Goal: Download file/media

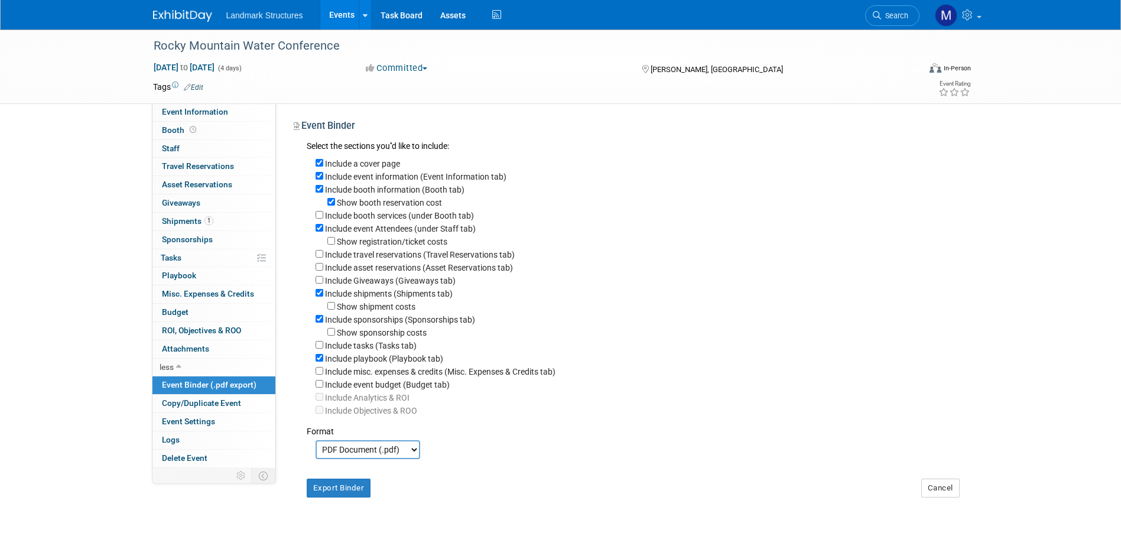
click at [349, 22] on link "Events" at bounding box center [341, 15] width 43 height 30
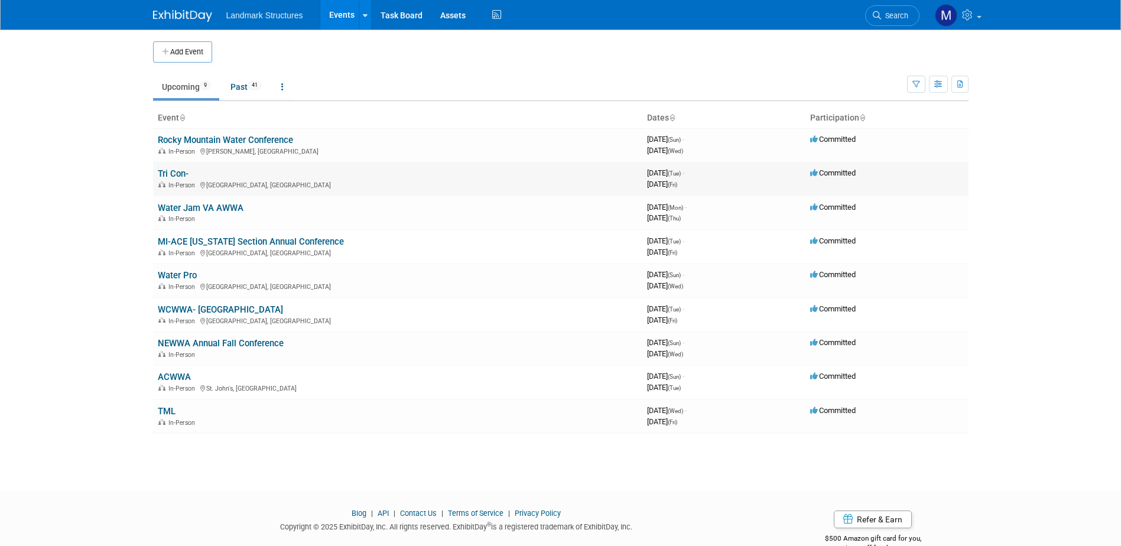
click at [179, 174] on link "Tri Con-" at bounding box center [173, 173] width 31 height 11
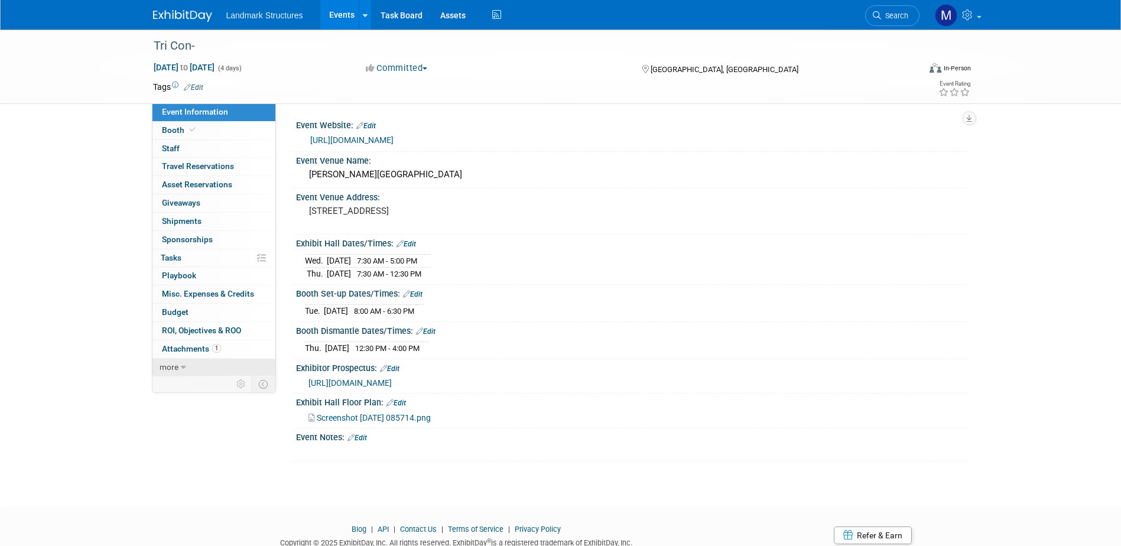
click at [198, 365] on link "more" at bounding box center [213, 368] width 123 height 18
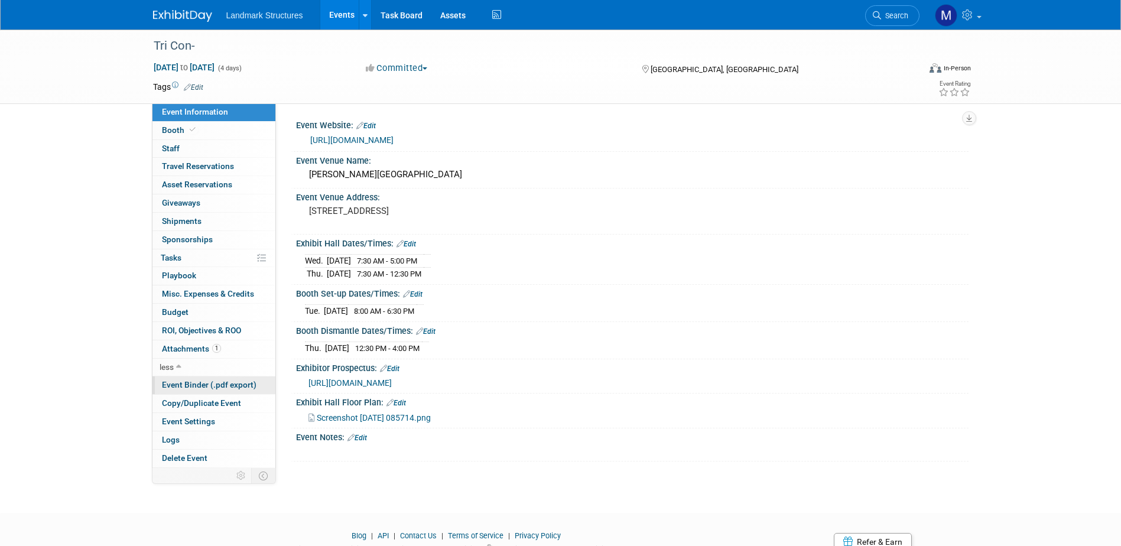
click at [200, 386] on span "Event Binder (.pdf export)" at bounding box center [209, 384] width 95 height 9
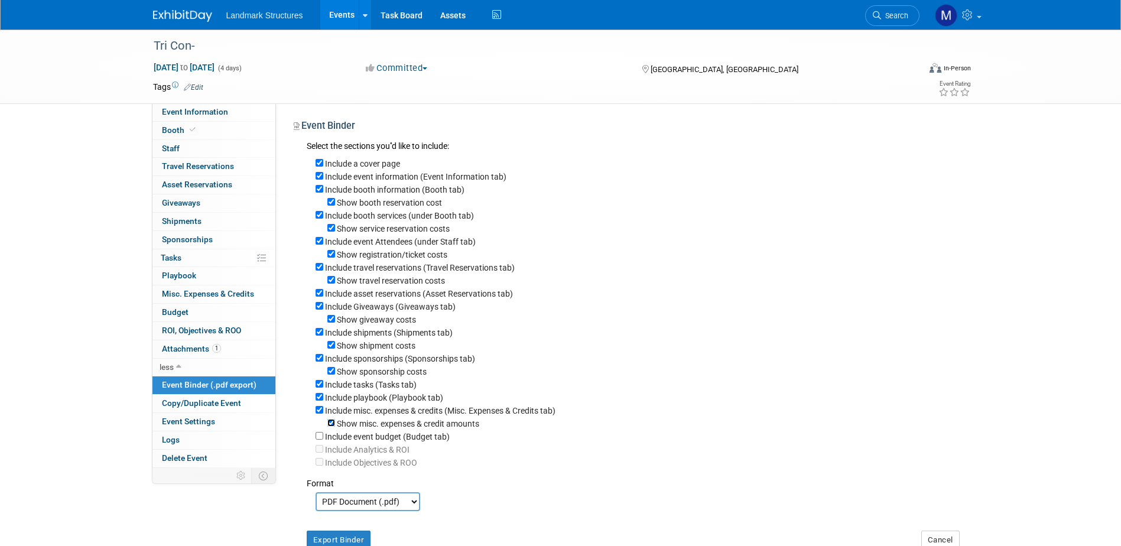
click at [331, 427] on input "Show misc. expenses & credit amounts" at bounding box center [331, 423] width 8 height 8
checkbox input "false"
click at [316, 414] on input "Include misc. expenses & credits (Misc. Expenses & Credits tab)" at bounding box center [320, 410] width 8 height 8
checkbox input "false"
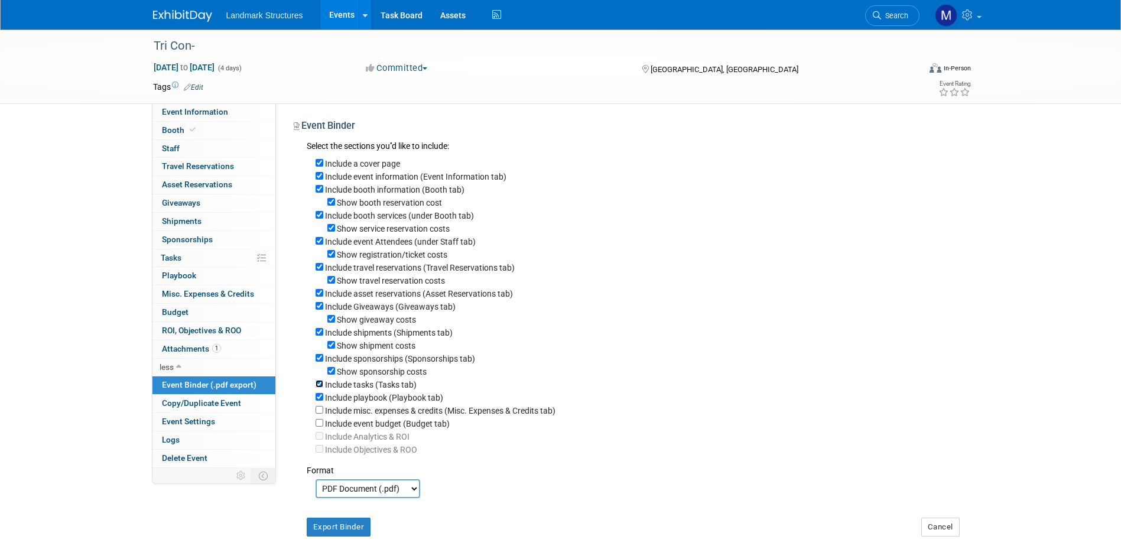
click at [323, 388] on input "Include tasks (Tasks tab)" at bounding box center [320, 384] width 8 height 8
checkbox input "false"
click at [330, 375] on input "Show sponsorship costs" at bounding box center [331, 371] width 8 height 8
checkbox input "false"
click at [320, 362] on input "Include sponsorships (Sponsorships tab)" at bounding box center [320, 358] width 8 height 8
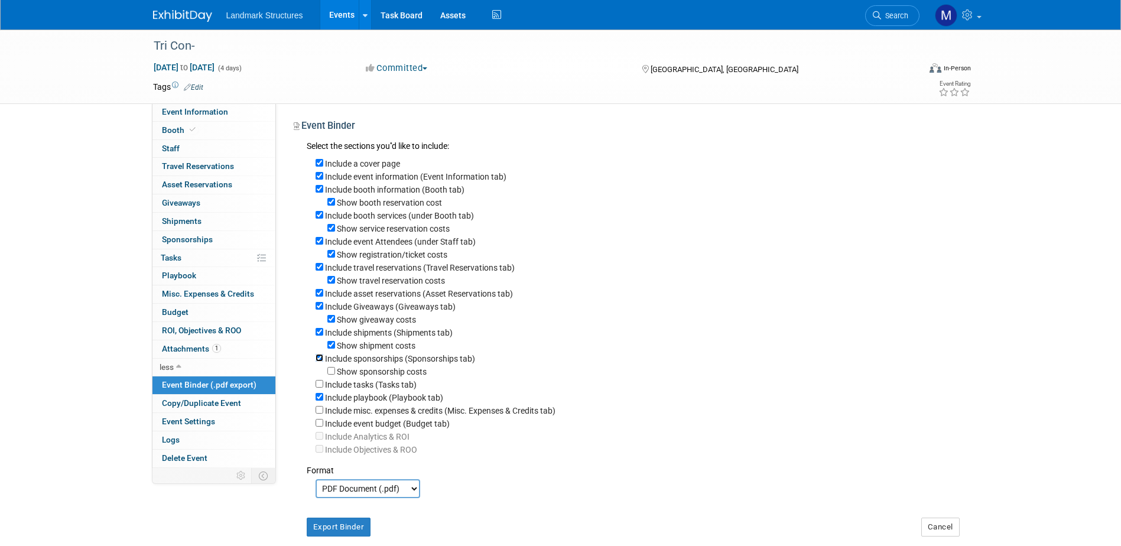
checkbox input "false"
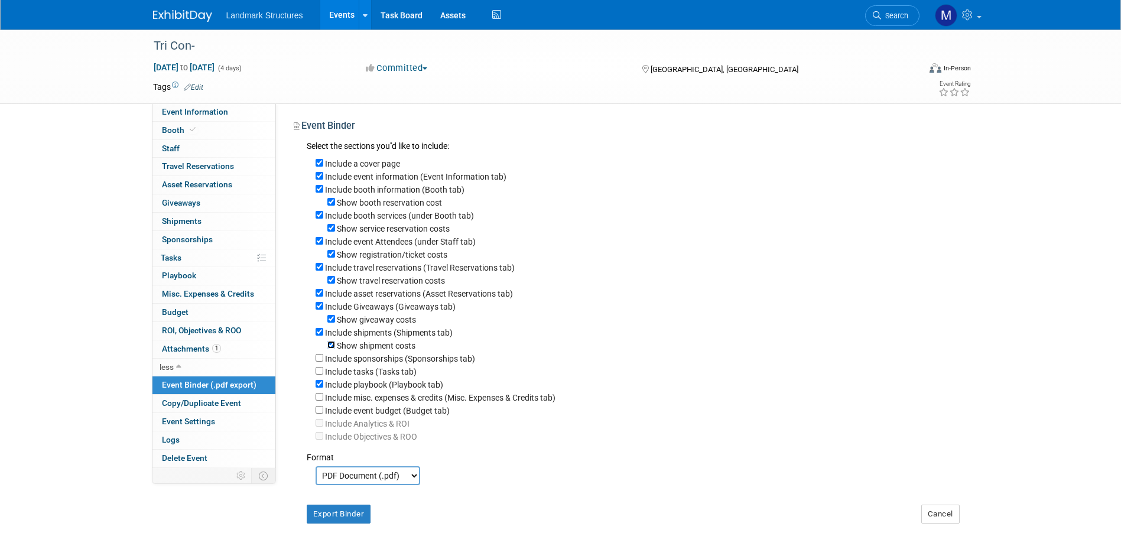
click at [328, 349] on input "Show shipment costs" at bounding box center [331, 345] width 8 height 8
checkbox input "false"
click at [331, 323] on input "Show giveaway costs" at bounding box center [331, 319] width 8 height 8
checkbox input "false"
click at [317, 310] on input "Include Giveaways (Giveaways tab)" at bounding box center [320, 306] width 8 height 8
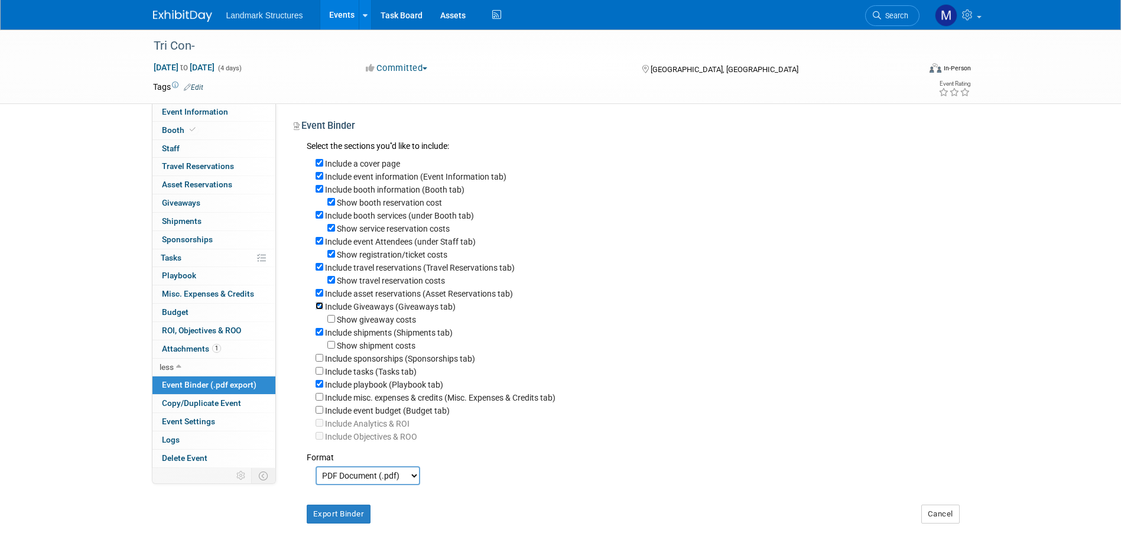
checkbox input "false"
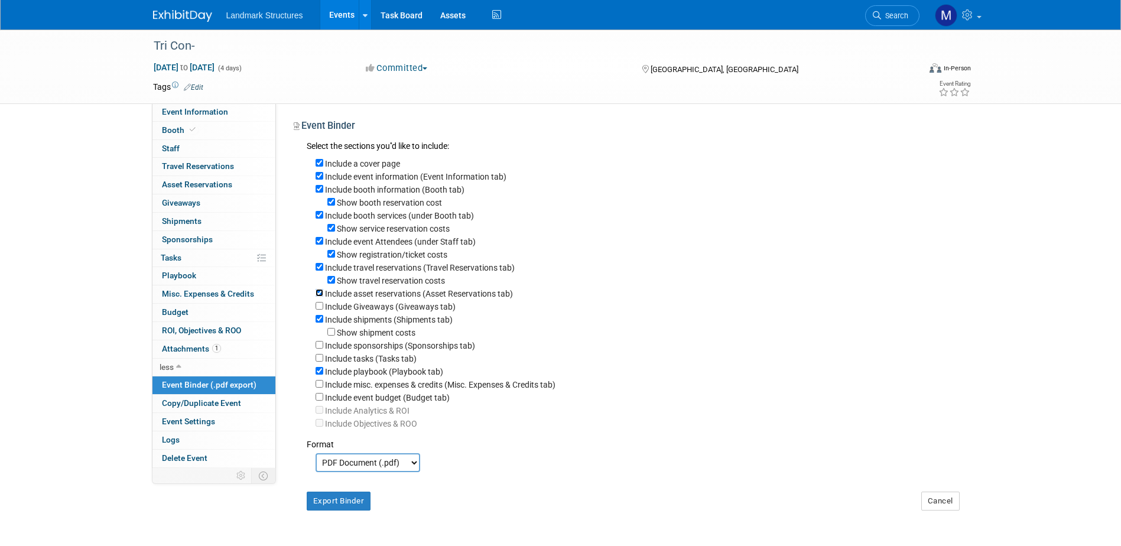
click at [317, 295] on input "Include asset reservations (Asset Reservations tab)" at bounding box center [320, 293] width 8 height 8
checkbox input "false"
click at [335, 284] on div "Show travel reservation costs" at bounding box center [638, 280] width 644 height 13
click at [331, 284] on input "Show travel reservation costs" at bounding box center [331, 280] width 8 height 8
checkbox input "false"
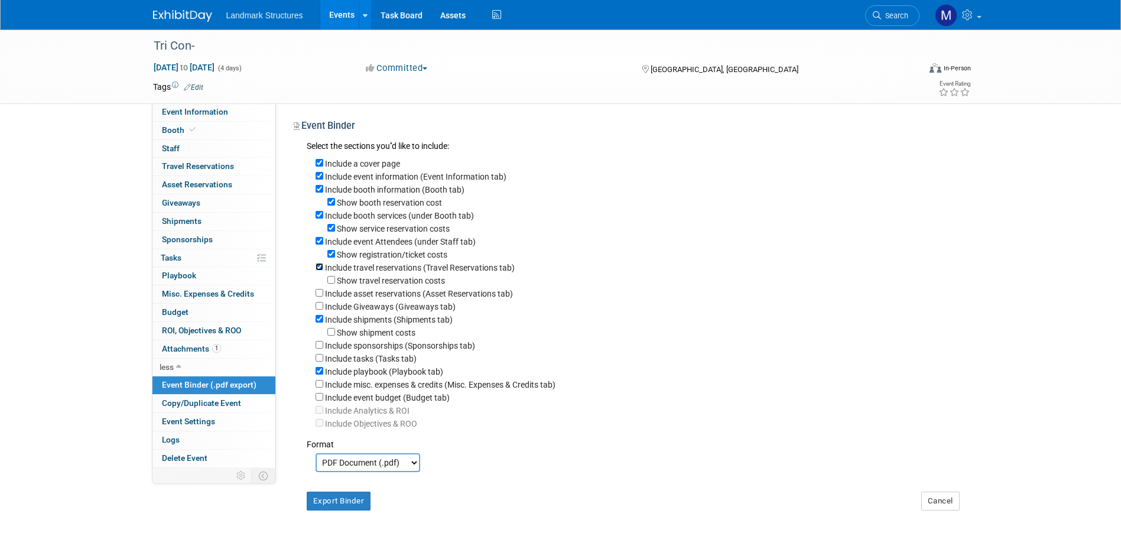
click at [321, 270] on input "Include travel reservations (Travel Reservations tab)" at bounding box center [320, 267] width 8 height 8
checkbox input "false"
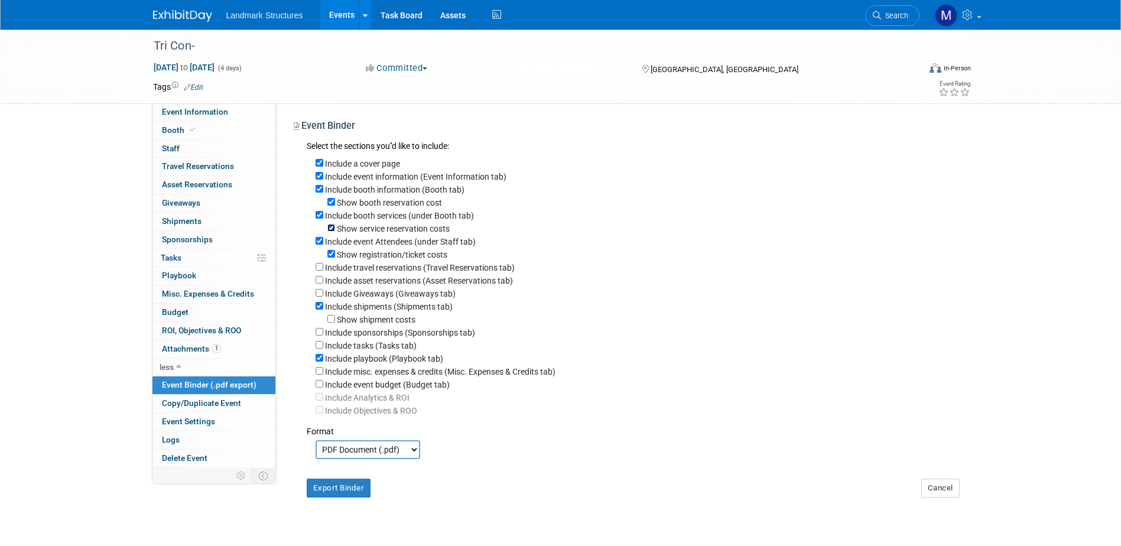
click at [327, 229] on input "Show service reservation costs" at bounding box center [331, 228] width 8 height 8
checkbox input "false"
click at [320, 217] on input "Include booth services (under Booth tab)" at bounding box center [320, 215] width 8 height 8
checkbox input "false"
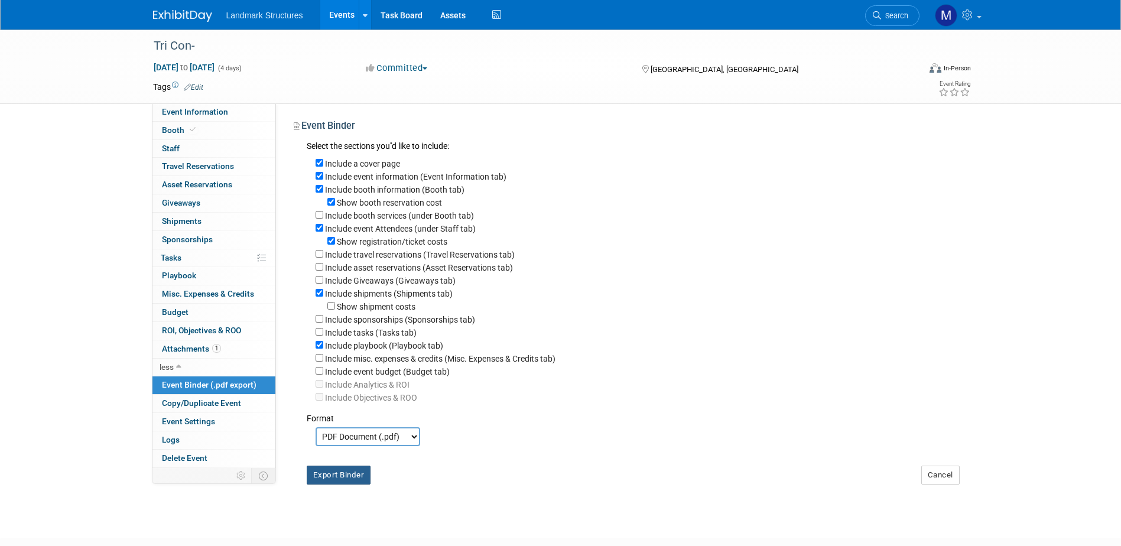
click at [353, 485] on button "Export Binder" at bounding box center [339, 475] width 64 height 19
